Goal: Task Accomplishment & Management: Manage account settings

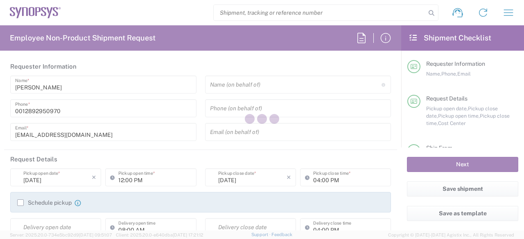
type input "Department"
type input "CA02, CIO, IT ESS21 110705"
type input "[GEOGRAPHIC_DATA]"
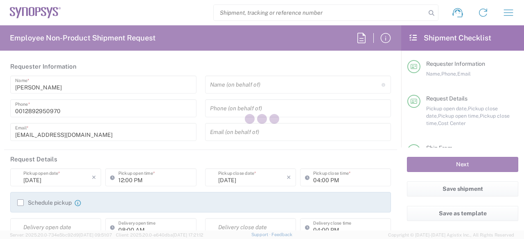
type input "Delivered at Place"
type input "[GEOGRAPHIC_DATA] CA06"
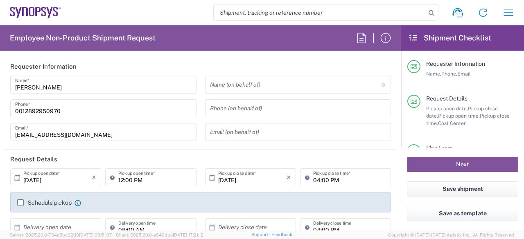
click at [505, 16] on icon "button" at bounding box center [508, 12] width 13 height 13
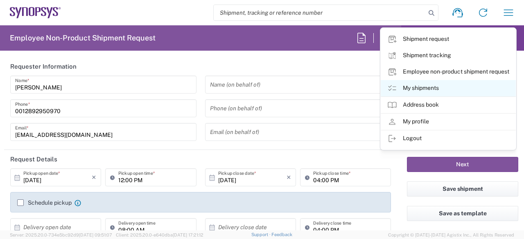
click at [419, 86] on link "My shipments" at bounding box center [448, 88] width 135 height 16
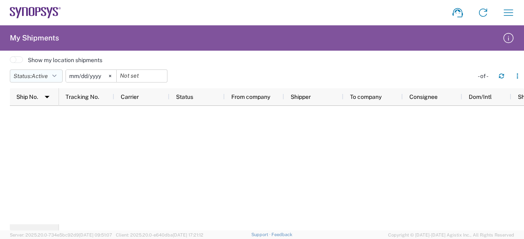
click at [49, 70] on button "Status: Active" at bounding box center [36, 76] width 53 height 13
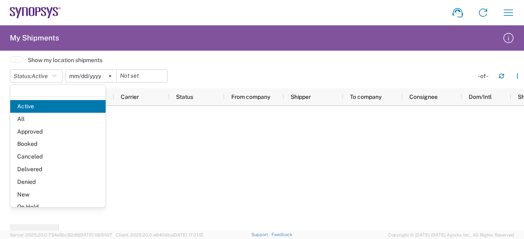
click at [103, 47] on agx-form-header "My Shipments" at bounding box center [262, 37] width 524 height 25
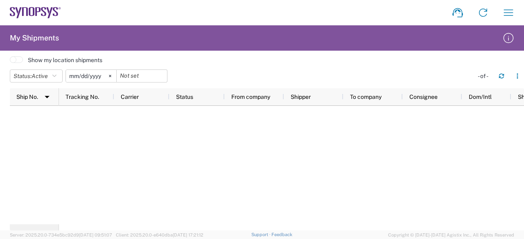
click at [103, 47] on agx-form-header "My Shipments" at bounding box center [262, 37] width 524 height 25
click at [503, 13] on icon "button" at bounding box center [508, 12] width 13 height 13
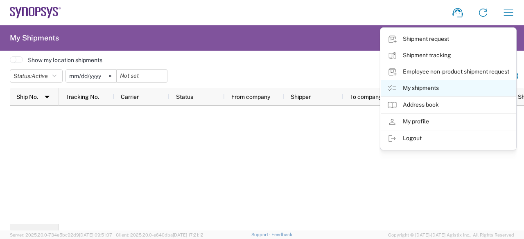
click at [449, 92] on link "My shipments" at bounding box center [448, 88] width 135 height 16
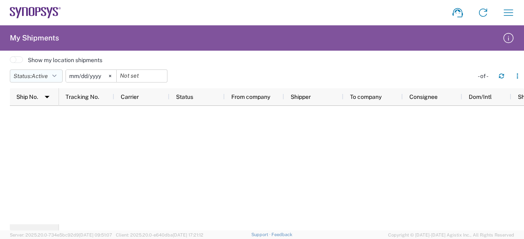
click at [61, 77] on button "Status: Active" at bounding box center [36, 76] width 53 height 13
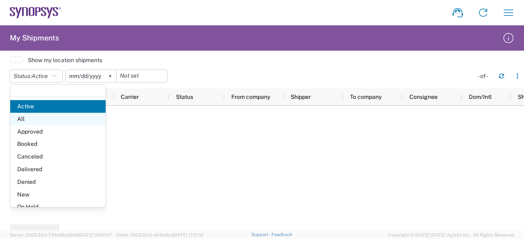
click at [65, 119] on span "All" at bounding box center [57, 119] width 95 height 13
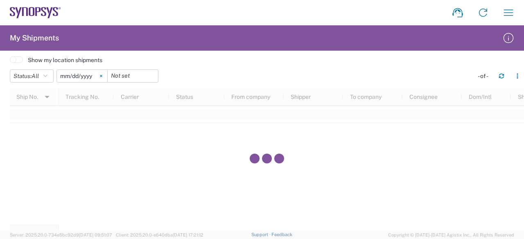
click at [107, 74] on svg-icon at bounding box center [101, 76] width 12 height 12
click at [50, 79] on button "Status: All" at bounding box center [32, 76] width 44 height 13
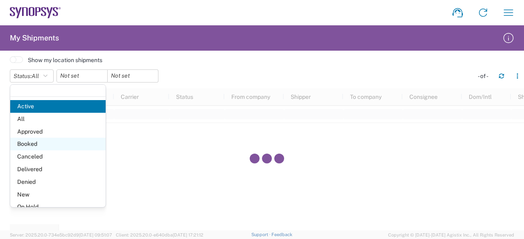
click at [84, 149] on span "Booked" at bounding box center [57, 144] width 95 height 13
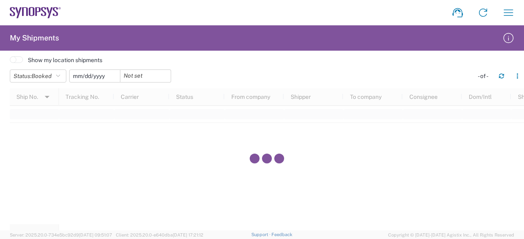
click at [107, 78] on input "date" at bounding box center [95, 76] width 50 height 12
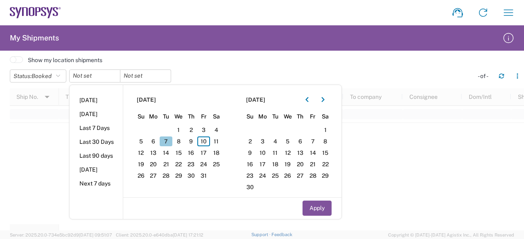
click at [172, 140] on span "7" at bounding box center [166, 142] width 13 height 10
click at [206, 142] on span "10" at bounding box center [203, 142] width 13 height 10
click at [307, 206] on button "Apply" at bounding box center [316, 208] width 29 height 15
type input "[DATE]"
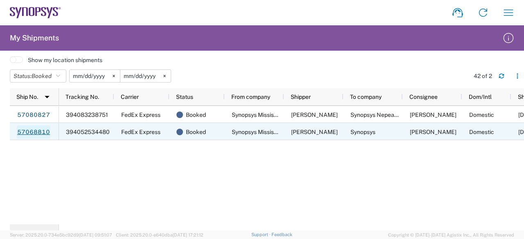
click at [31, 131] on link "57068810" at bounding box center [34, 132] width 34 height 13
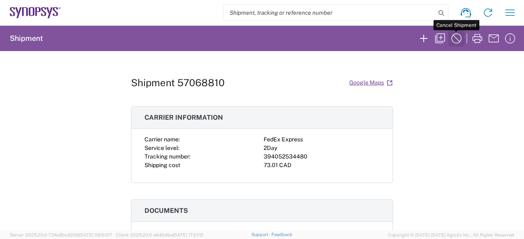
click at [454, 41] on icon "button" at bounding box center [456, 38] width 13 height 13
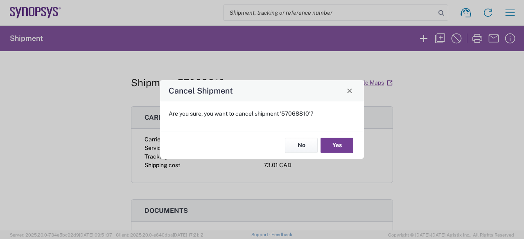
click at [336, 147] on button "Yes" at bounding box center [336, 145] width 33 height 15
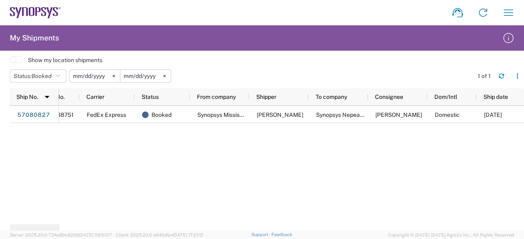
scroll to position [0, 36]
